Goal: Transaction & Acquisition: Purchase product/service

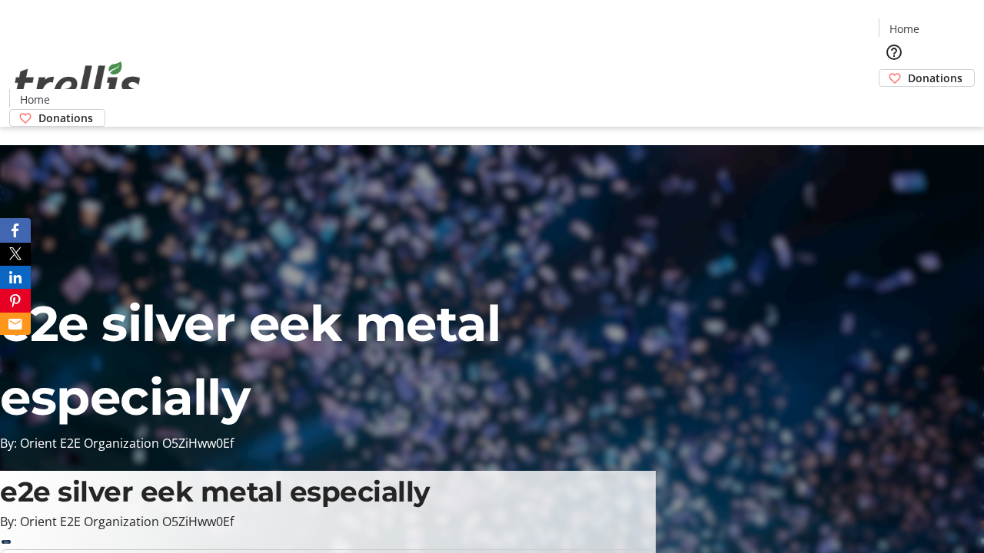
click at [908, 70] on span "Donations" at bounding box center [935, 78] width 55 height 16
